Goal: Task Accomplishment & Management: Manage account settings

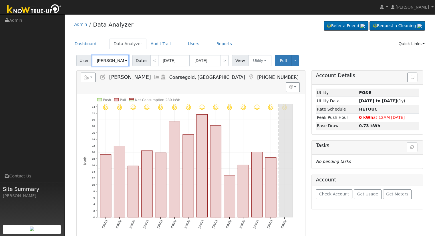
click at [111, 61] on input "[PERSON_NAME]" at bounding box center [110, 60] width 37 height 11
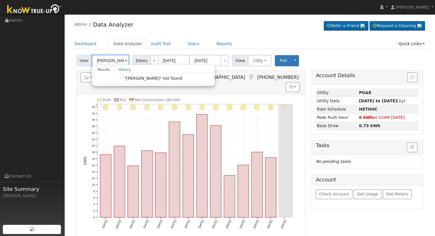
scroll to position [0, 1]
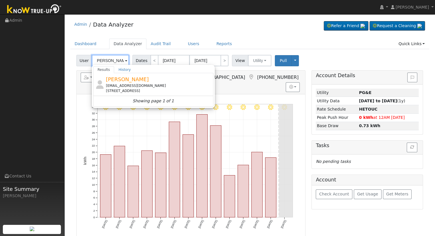
type input "[PERSON_NAME]"
click at [145, 82] on div "[PERSON_NAME] [EMAIL_ADDRESS][DOMAIN_NAME] [STREET_ADDRESS]" at bounding box center [159, 84] width 106 height 18
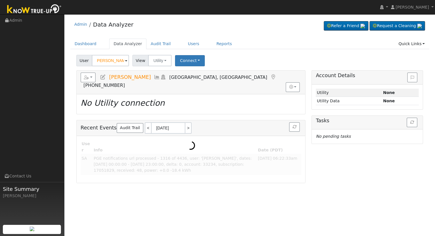
scroll to position [0, 0]
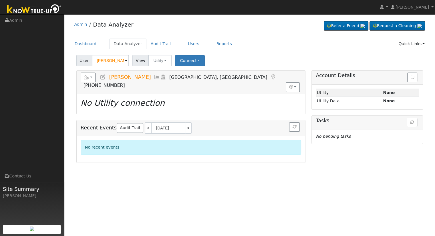
click at [103, 78] on icon at bounding box center [103, 77] width 6 height 5
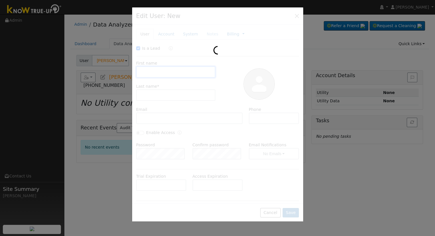
checkbox input "true"
type input "[PERSON_NAME]"
type input "[EMAIL_ADDRESS][DOMAIN_NAME]"
type input "[PHONE_NUMBER]"
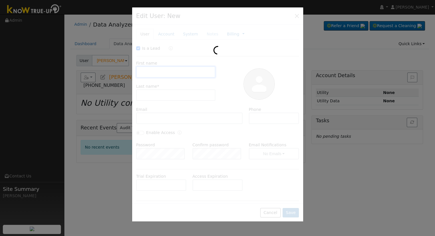
checkbox input "false"
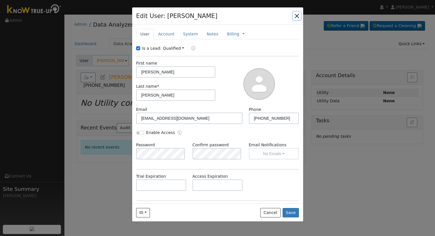
click at [297, 13] on button "button" at bounding box center [297, 16] width 8 height 8
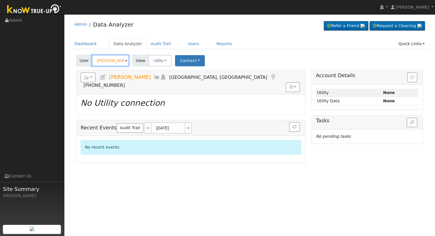
click at [111, 64] on input "[PERSON_NAME]" at bounding box center [110, 60] width 37 height 11
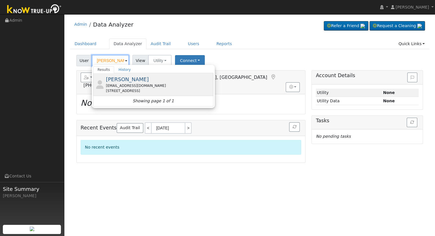
type input "[PERSON_NAME]"
click at [142, 79] on div "[PERSON_NAME] [EMAIL_ADDRESS][DOMAIN_NAME] [STREET_ADDRESS]" at bounding box center [159, 84] width 106 height 18
